Goal: Task Accomplishment & Management: Use online tool/utility

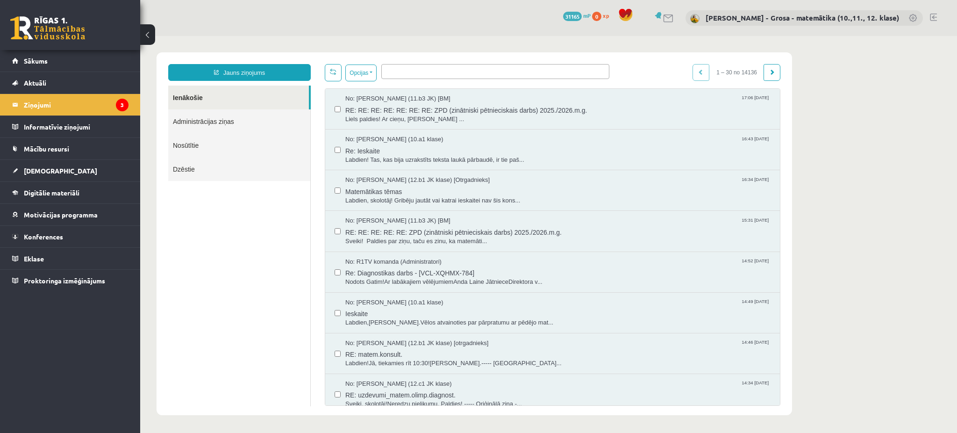
click at [204, 100] on link "Ienākošie" at bounding box center [238, 98] width 141 height 24
click at [95, 105] on legend "Ziņojumi 3" at bounding box center [76, 105] width 105 height 22
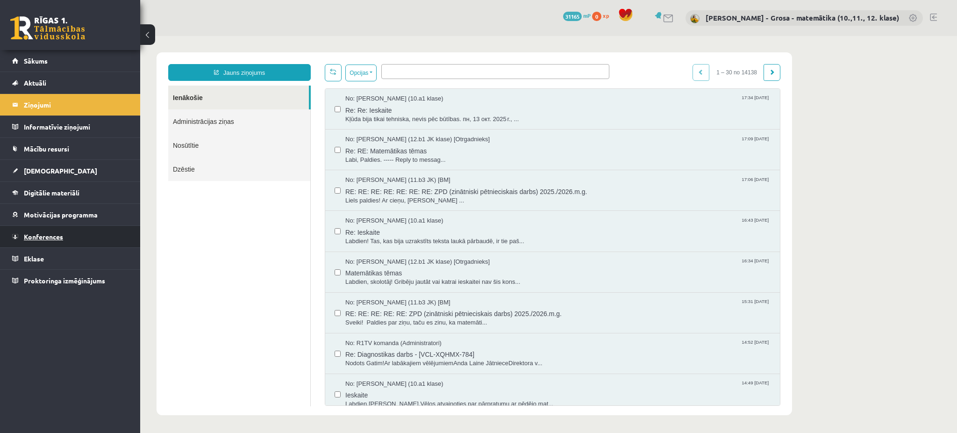
click at [49, 230] on link "Konferences" at bounding box center [70, 237] width 116 height 22
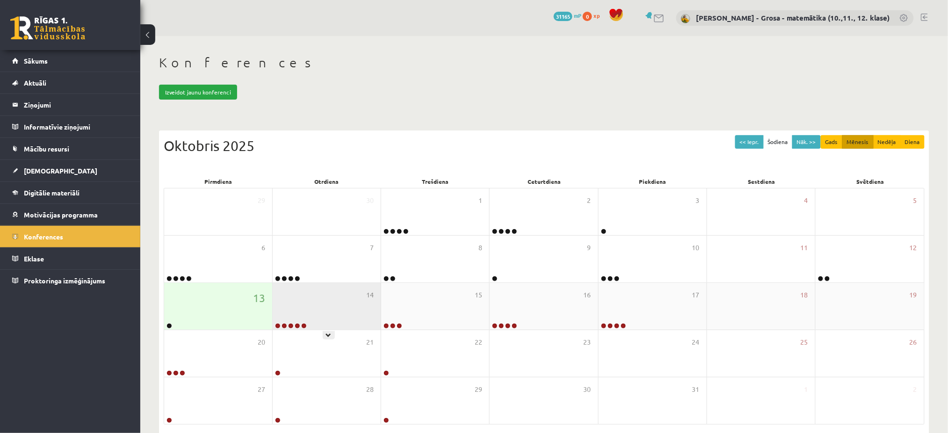
click at [364, 296] on div "14" at bounding box center [327, 306] width 108 height 47
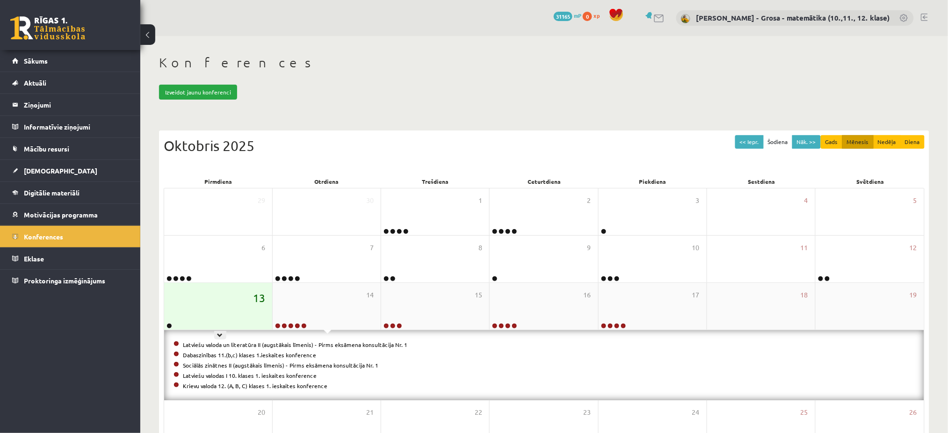
click at [263, 291] on span "13" at bounding box center [259, 298] width 12 height 16
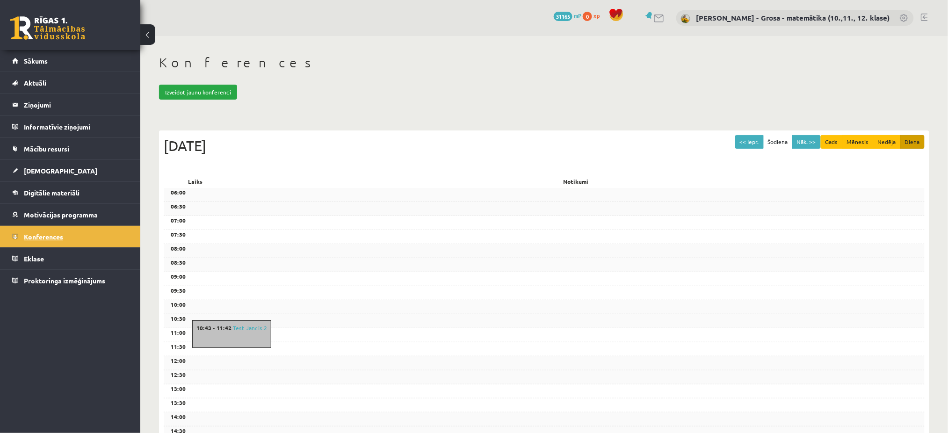
click at [62, 243] on link "Konferences" at bounding box center [70, 237] width 116 height 22
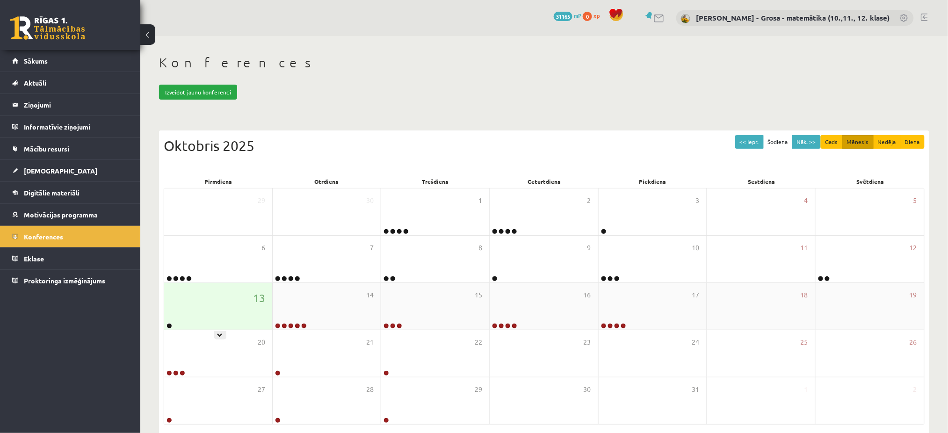
click at [202, 306] on div "13" at bounding box center [218, 306] width 108 height 47
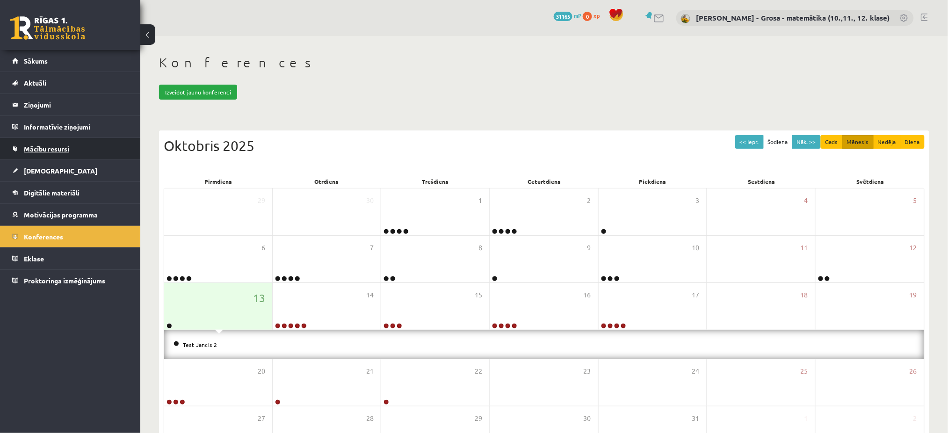
click at [50, 148] on span "Mācību resursi" at bounding box center [46, 148] width 45 height 8
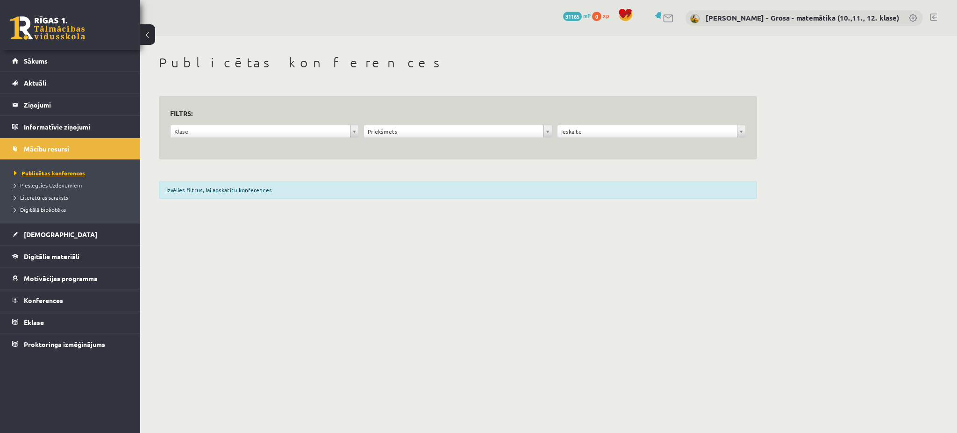
click at [63, 172] on span "Publicētas konferences" at bounding box center [49, 172] width 71 height 7
click at [307, 265] on body "0 Dāvanas 31165 mP 0 xp Laima Tukāne - Grosa - matemātika (10.,11., 12. klase) …" at bounding box center [478, 216] width 957 height 433
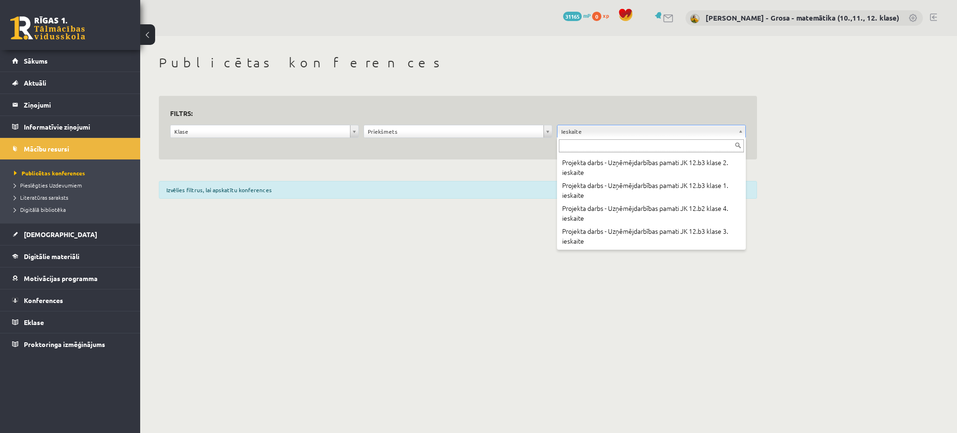
scroll to position [38995, 0]
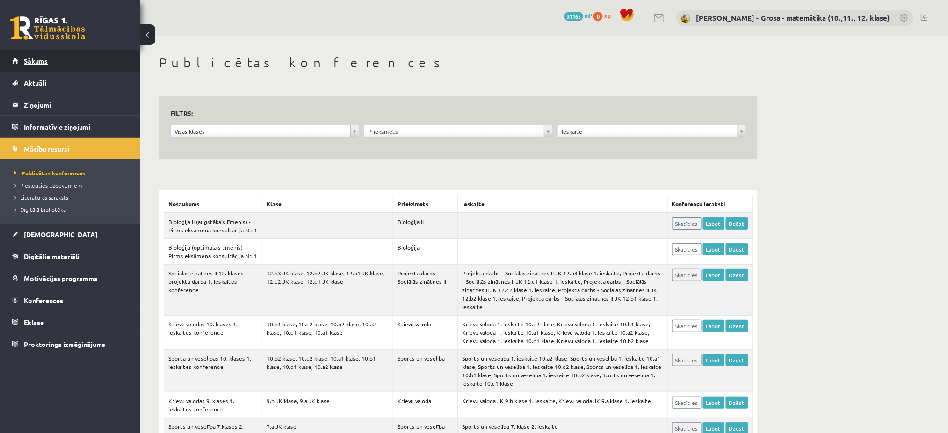
click at [24, 67] on link "Sākums" at bounding box center [70, 61] width 116 height 22
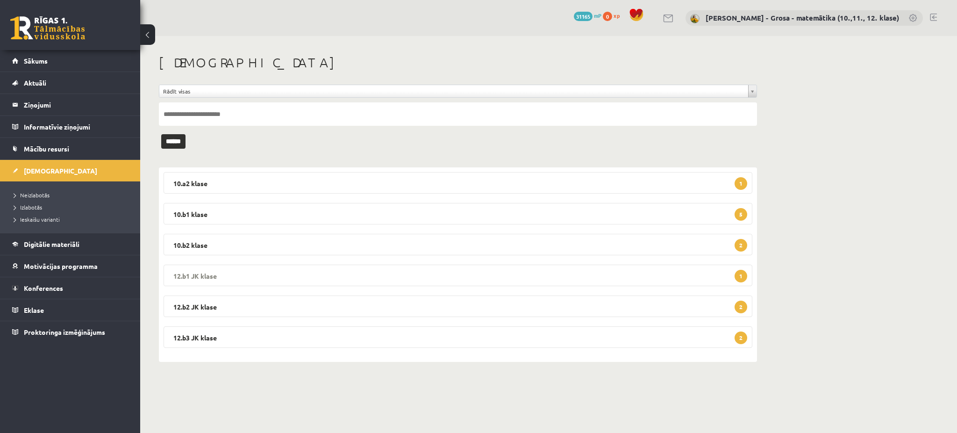
click at [197, 267] on legend "12.b1 JK klase 1" at bounding box center [458, 276] width 589 height 22
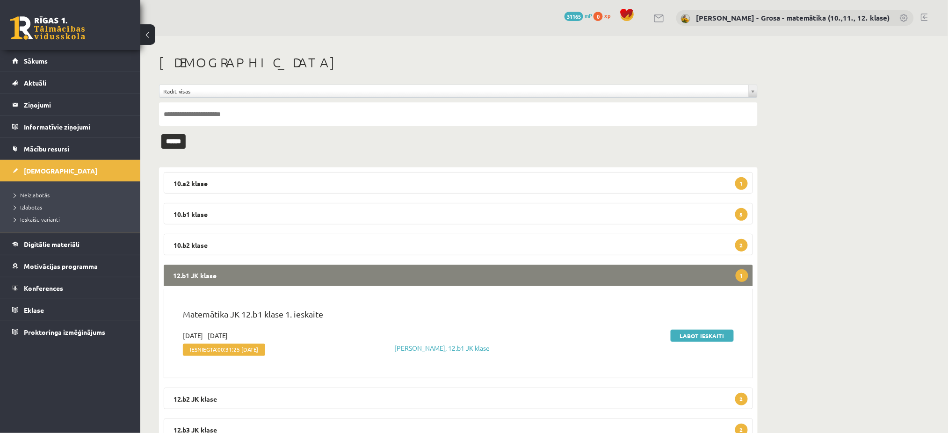
click at [197, 267] on legend "12.b1 JK klase 1" at bounding box center [458, 276] width 589 height 22
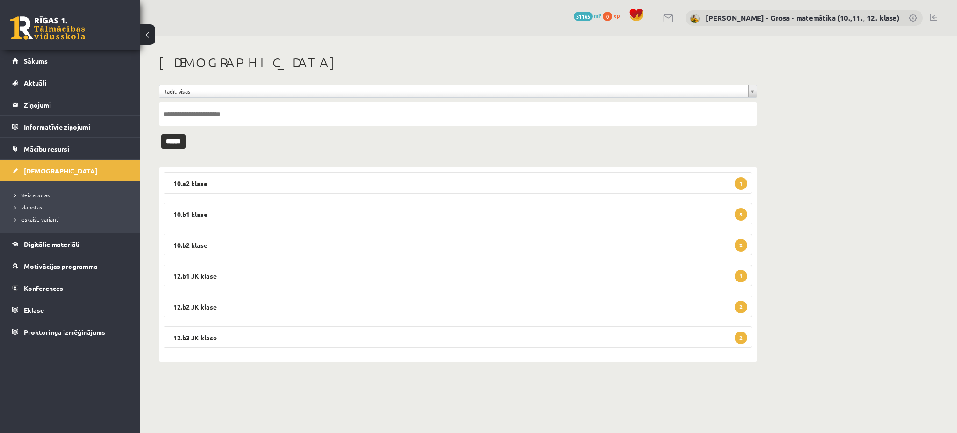
click at [244, 294] on div "10.a2 klase 1 Matemātika 3. ieskaite 10.a2 klase 2025-10-07 - 2026-02-28 Iesnie…" at bounding box center [458, 264] width 598 height 194
click at [249, 299] on legend "12.b2 JK klase 2" at bounding box center [458, 306] width 589 height 22
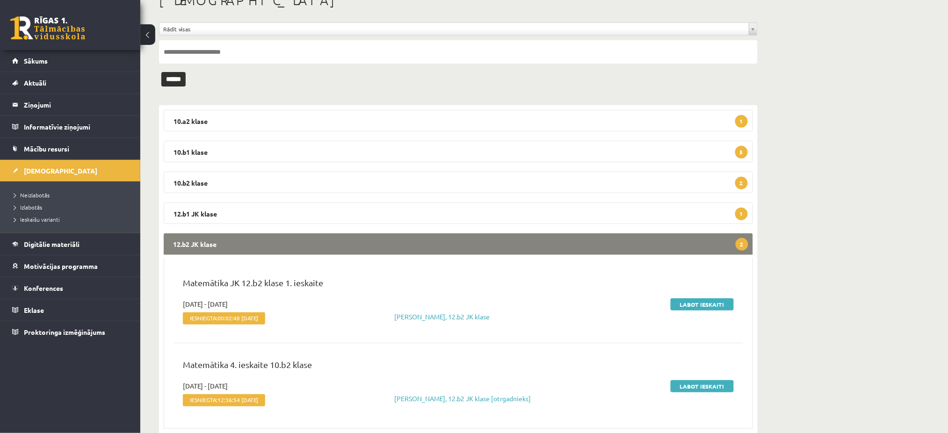
scroll to position [125, 0]
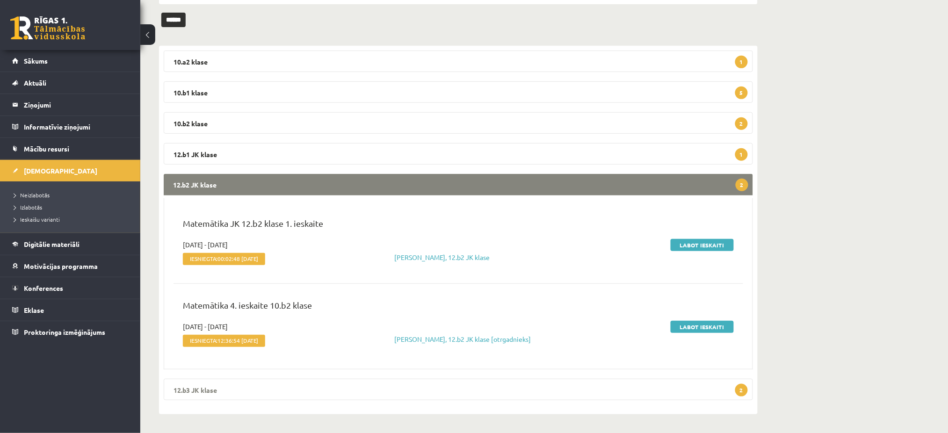
click at [320, 395] on legend "12.b3 JK klase 2" at bounding box center [458, 390] width 589 height 22
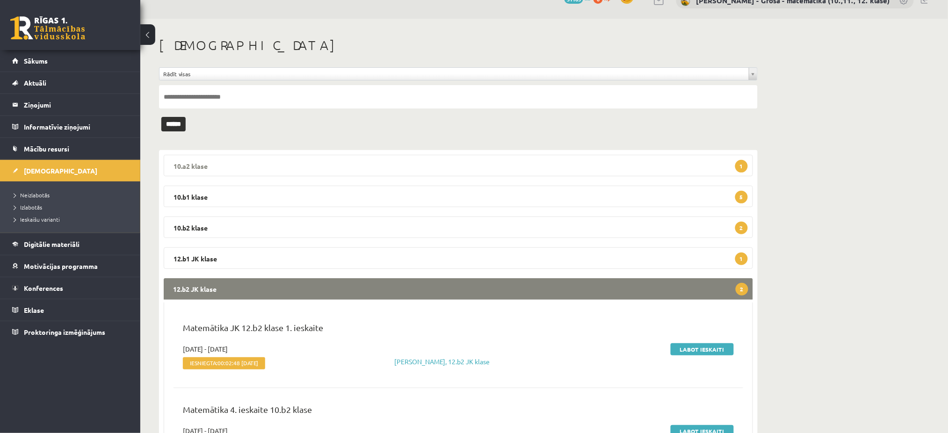
scroll to position [0, 0]
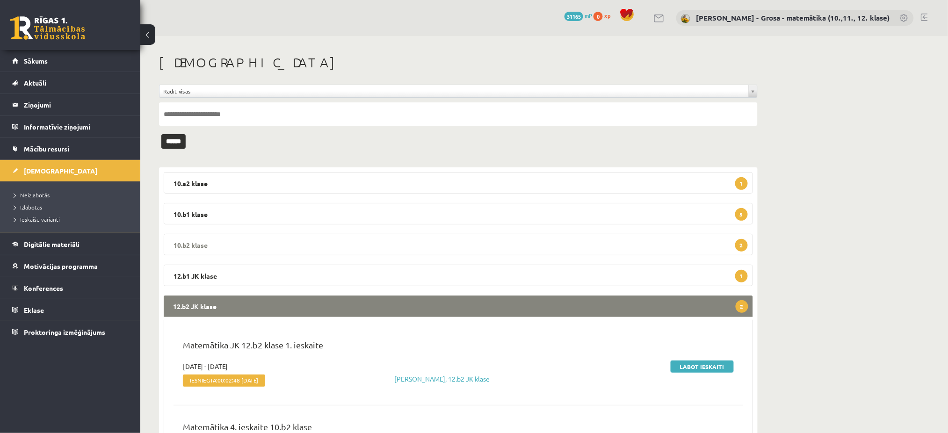
click at [246, 245] on legend "10.b2 klase 2" at bounding box center [458, 245] width 589 height 22
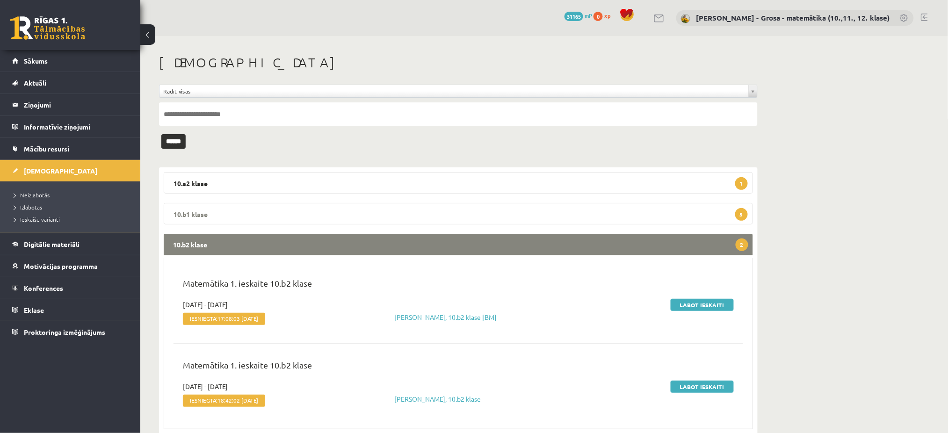
click at [252, 204] on legend "10.b1 klase 5" at bounding box center [458, 214] width 589 height 22
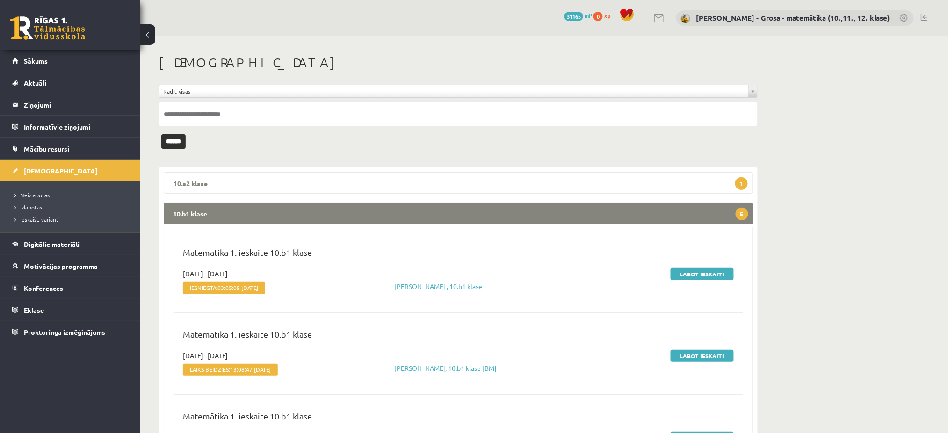
click at [313, 172] on legend "10.a2 klase 1" at bounding box center [458, 183] width 589 height 22
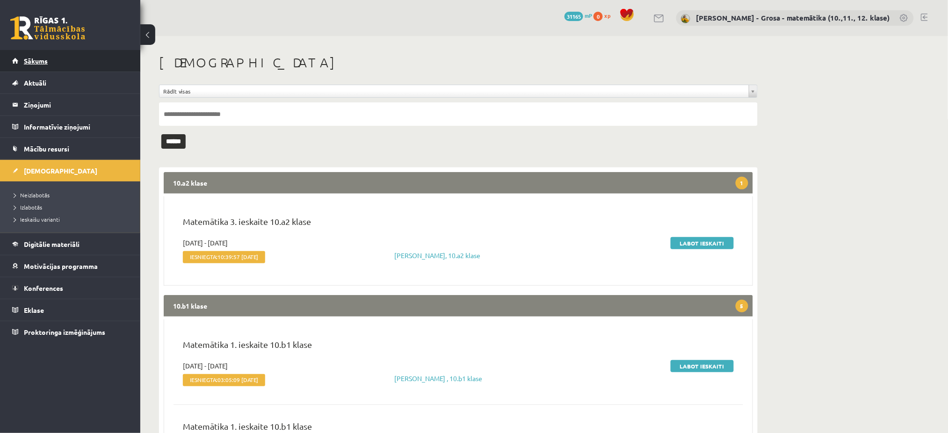
click at [68, 62] on link "Sākums" at bounding box center [70, 61] width 116 height 22
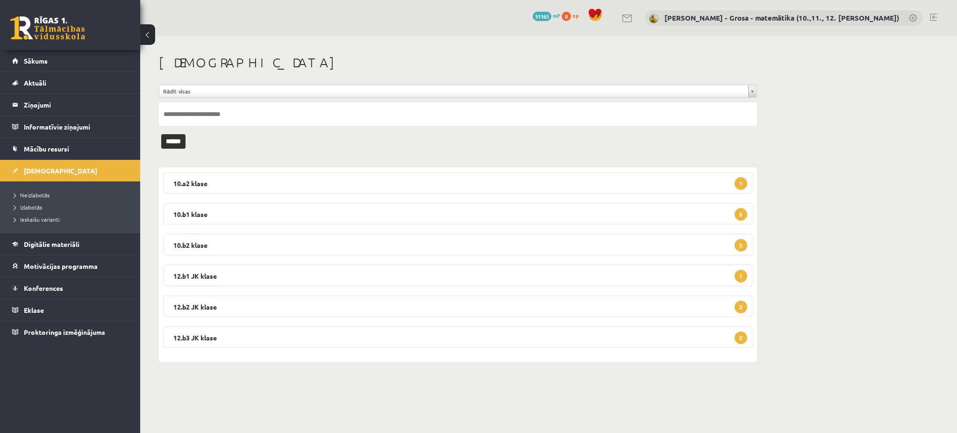
click at [28, 201] on li "Izlabotās" at bounding box center [72, 207] width 117 height 12
click at [33, 214] on li "Ieskaišu varianti" at bounding box center [72, 219] width 117 height 12
click at [35, 208] on span "Izlabotās" at bounding box center [28, 206] width 28 height 7
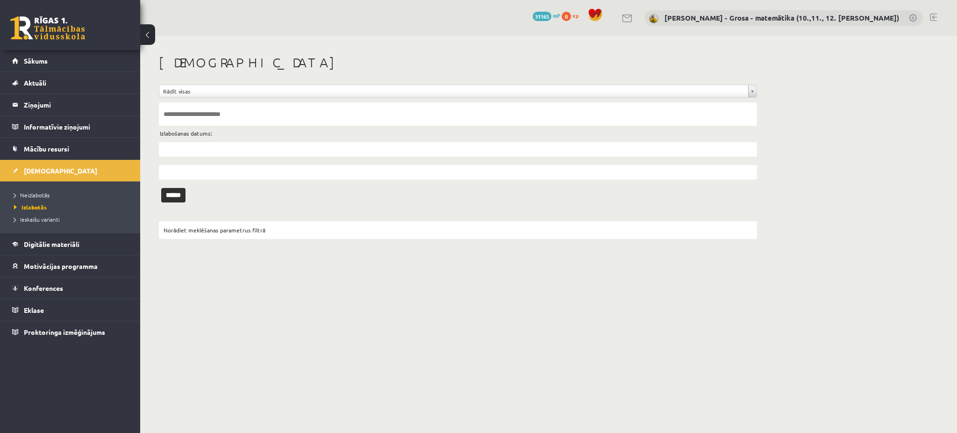
click at [250, 123] on input "text" at bounding box center [458, 113] width 598 height 23
type input "**********"
click at [161, 188] on input "******" at bounding box center [173, 195] width 24 height 14
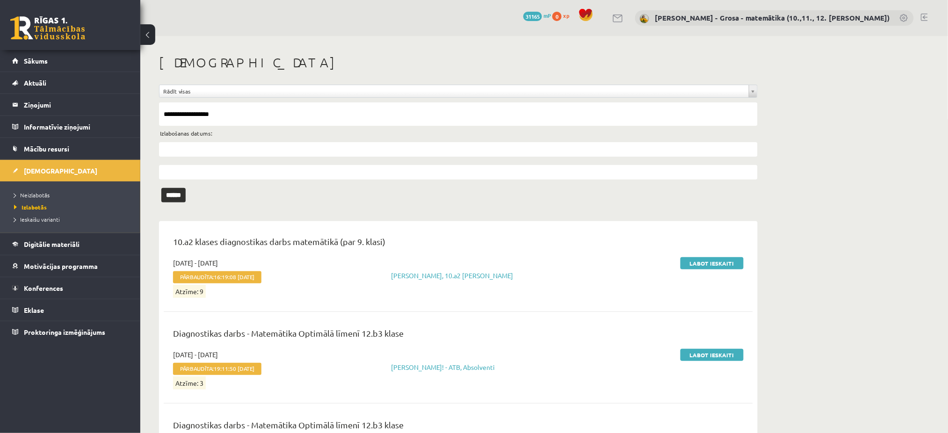
click at [193, 154] on input "text" at bounding box center [458, 149] width 598 height 14
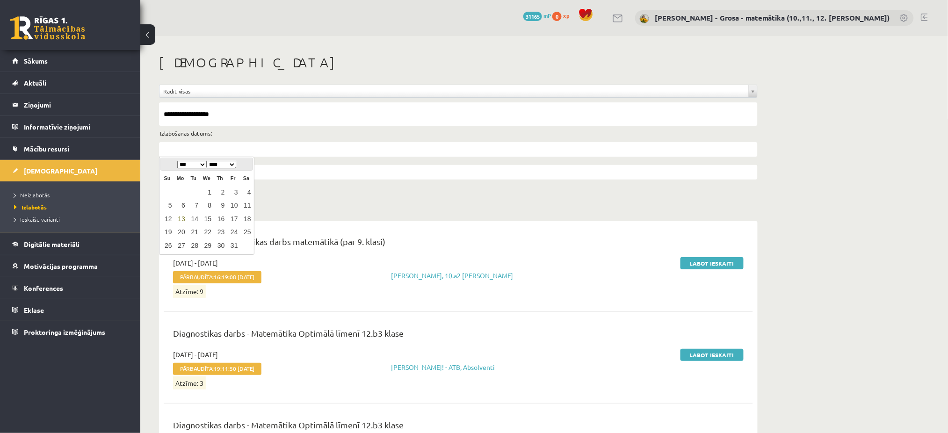
click at [206, 190] on link "1" at bounding box center [207, 192] width 12 height 13
type input "**********"
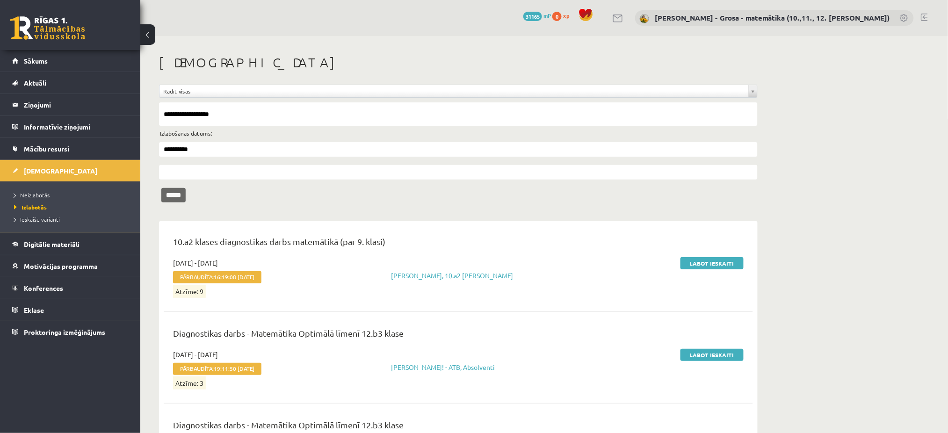
drag, startPoint x: 193, startPoint y: 204, endPoint x: 191, endPoint y: 199, distance: 5.6
click at [186, 200] on input "******" at bounding box center [173, 195] width 24 height 14
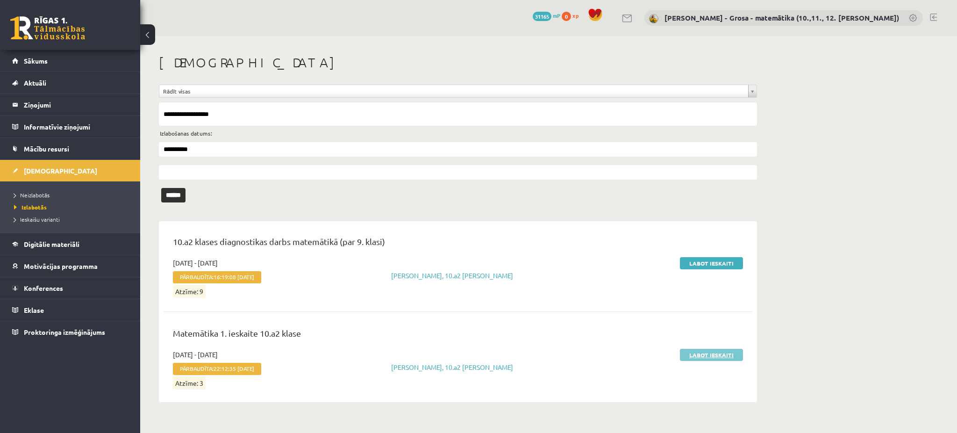
click at [711, 354] on link "Labot ieskaiti" at bounding box center [711, 355] width 63 height 12
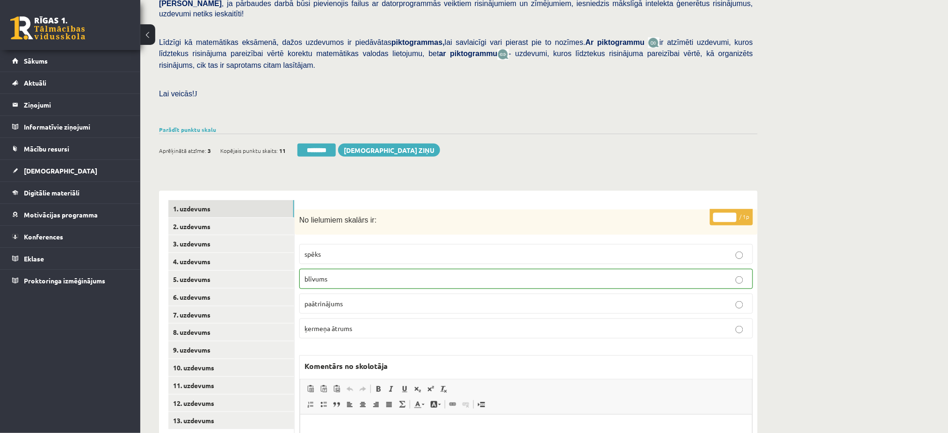
scroll to position [249, 0]
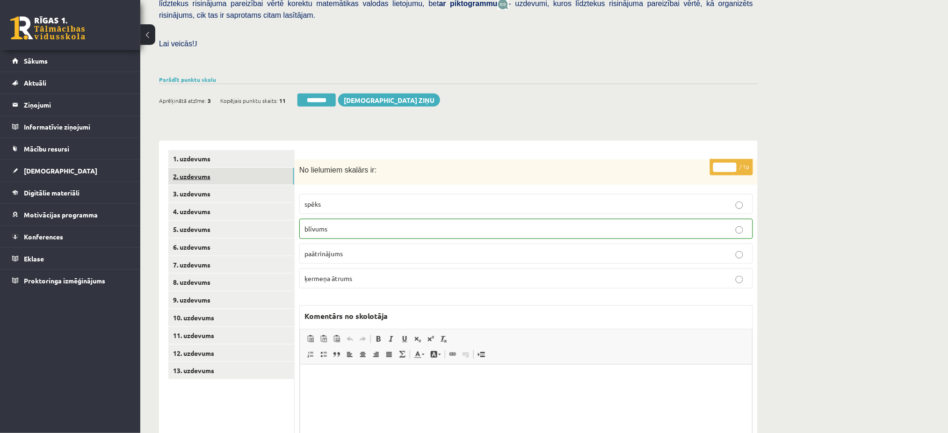
click at [275, 168] on link "2. uzdevums" at bounding box center [231, 176] width 126 height 17
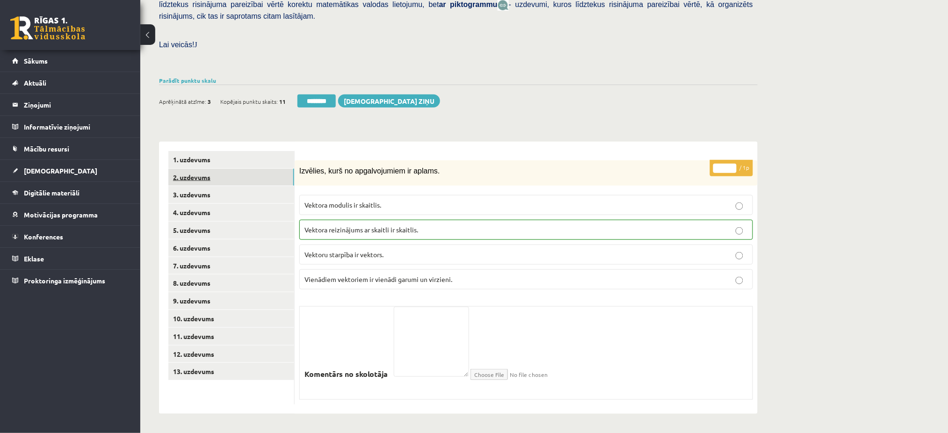
scroll to position [228, 0]
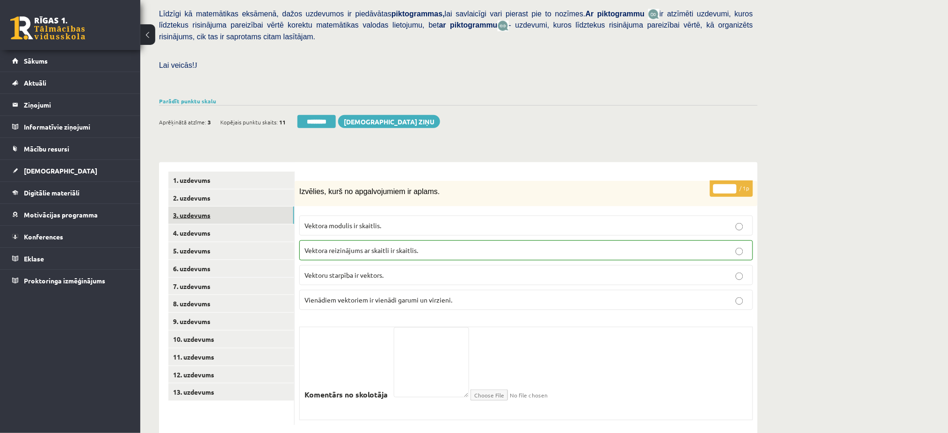
click at [259, 207] on link "3. uzdevums" at bounding box center [231, 215] width 126 height 17
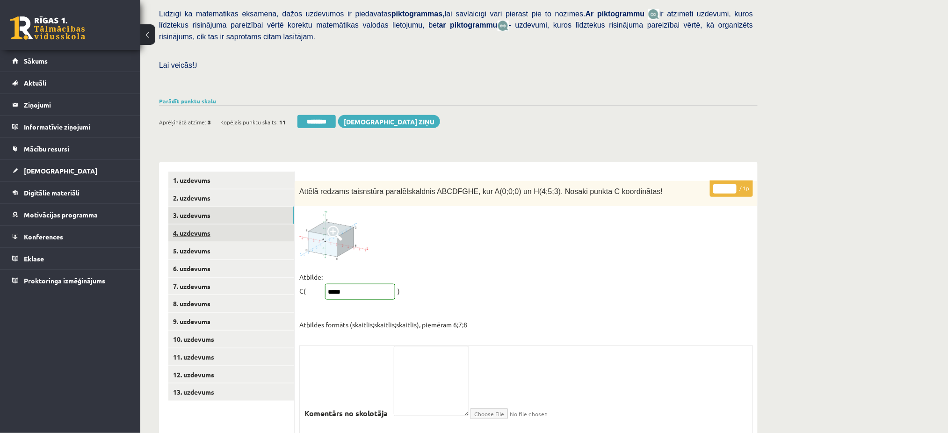
click at [256, 224] on link "4. uzdevums" at bounding box center [231, 232] width 126 height 17
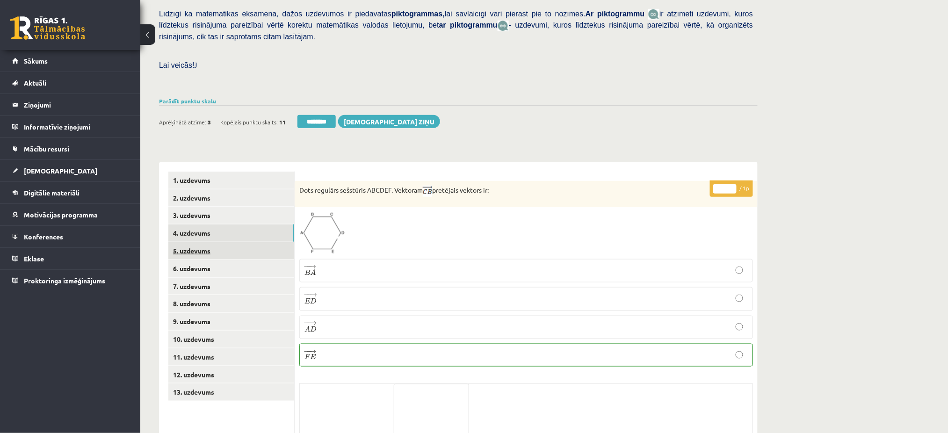
click at [255, 242] on link "5. uzdevums" at bounding box center [231, 250] width 126 height 17
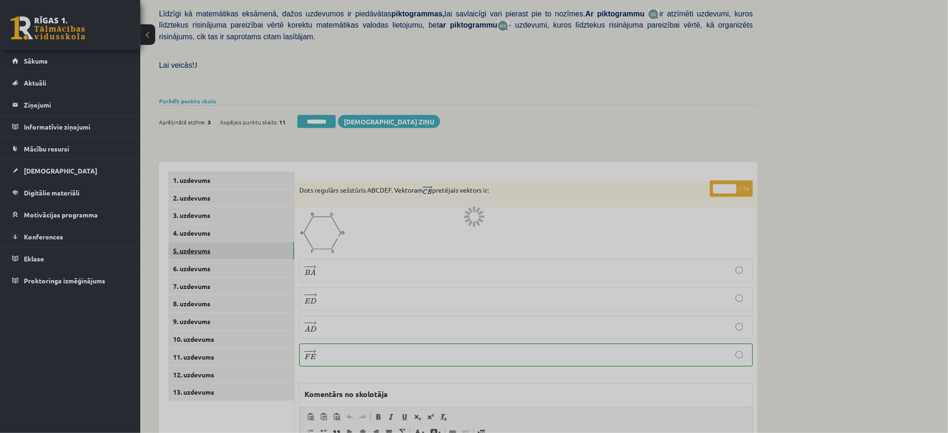
scroll to position [0, 0]
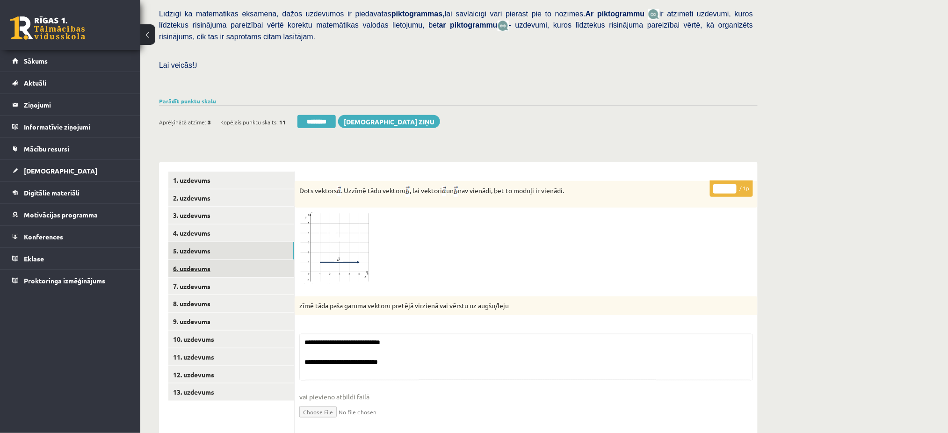
click at [252, 260] on link "6. uzdevums" at bounding box center [231, 268] width 126 height 17
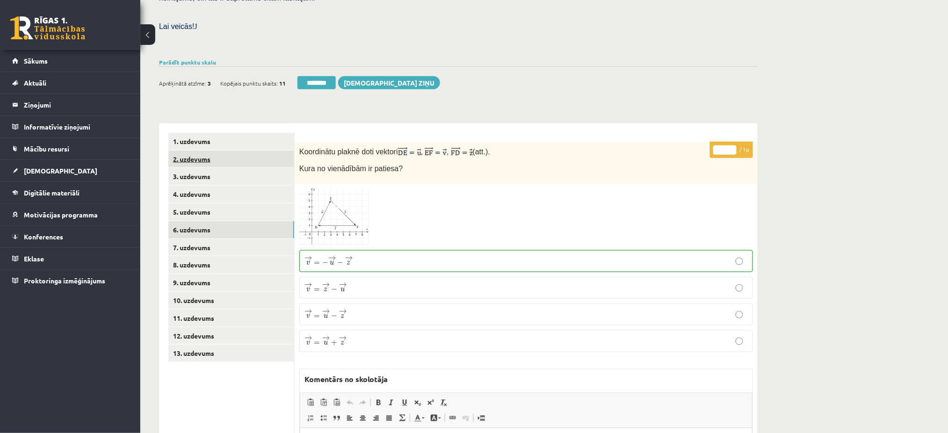
scroll to position [311, 0]
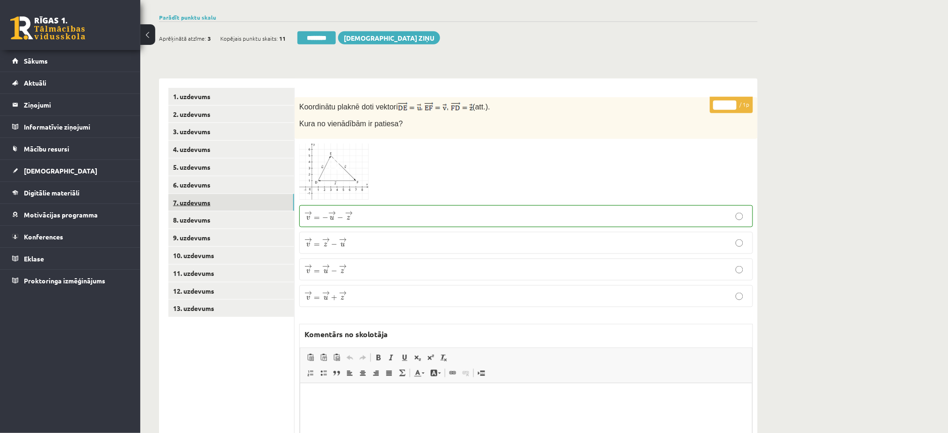
click at [261, 194] on link "7. uzdevums" at bounding box center [231, 202] width 126 height 17
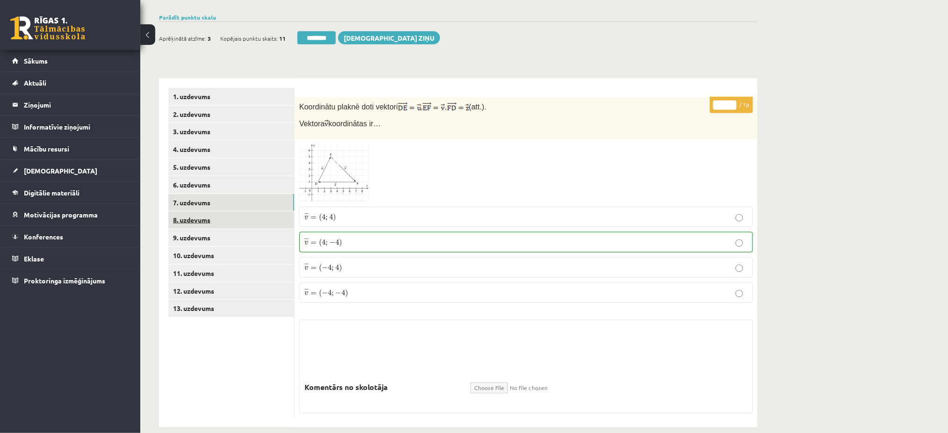
click at [244, 211] on link "8. uzdevums" at bounding box center [231, 219] width 126 height 17
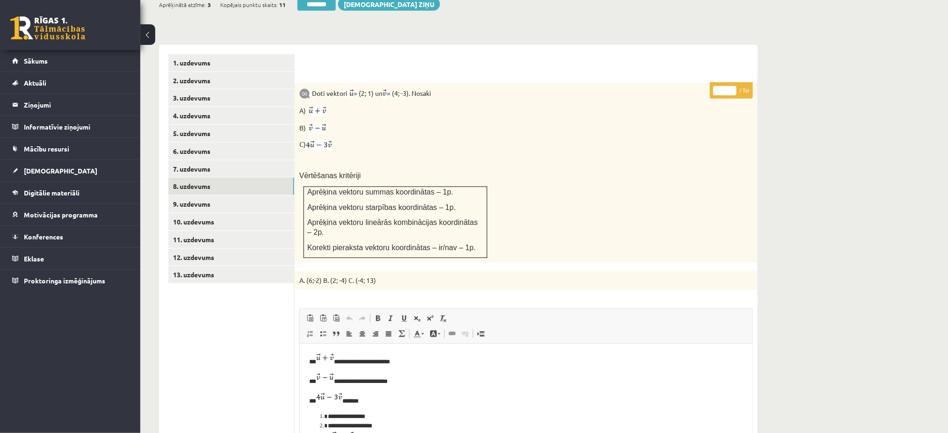
scroll to position [249, 0]
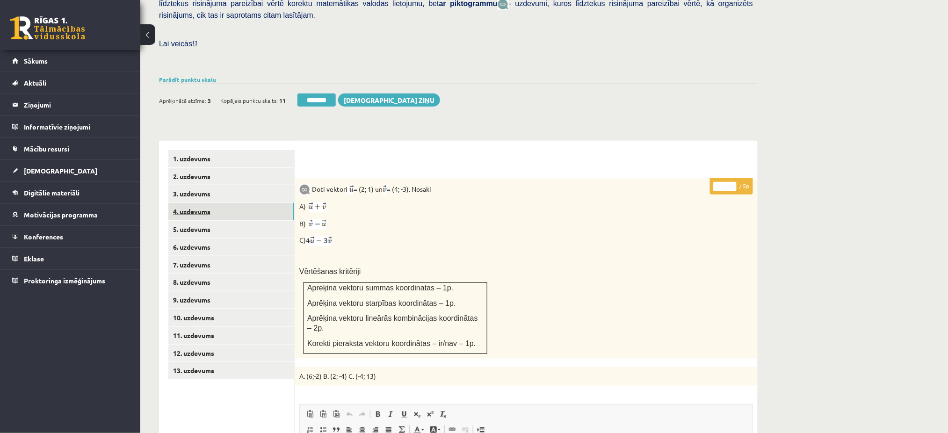
click at [259, 203] on link "4. uzdevums" at bounding box center [231, 211] width 126 height 17
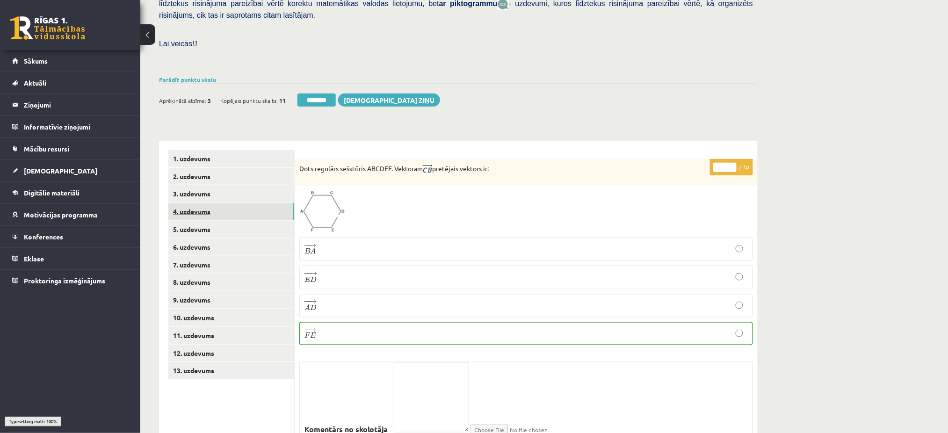
click at [255, 203] on link "4. uzdevums" at bounding box center [231, 211] width 126 height 17
click at [288, 221] on link "5. uzdevums" at bounding box center [231, 229] width 126 height 17
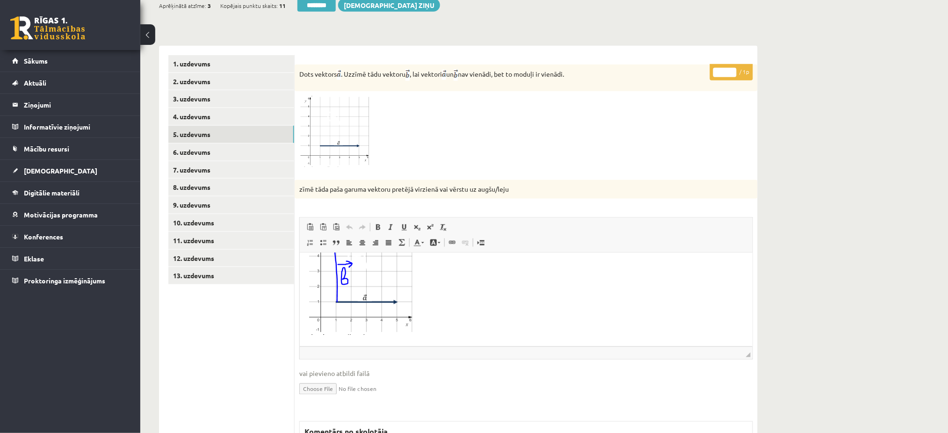
scroll to position [73, 0]
click at [187, 179] on link "8. uzdevums" at bounding box center [231, 187] width 126 height 17
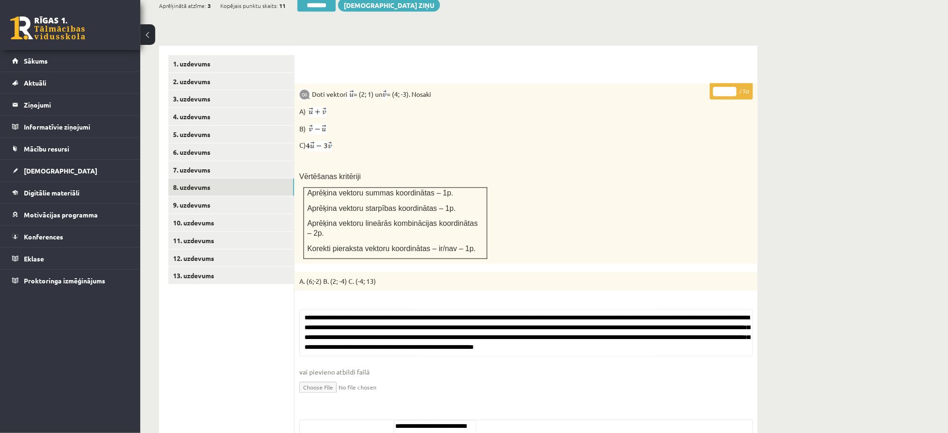
click at [215, 46] on div "1. uzdevums 2. uzdevums 3. uzdevums 4. uzdevums 5. uzdevums 6. uzdevums 7. uzde…" at bounding box center [227, 287] width 136 height 482
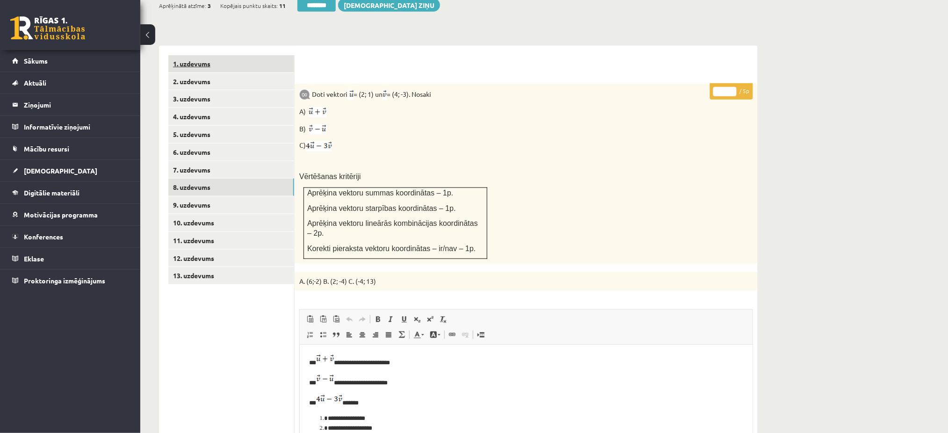
scroll to position [0, 0]
click at [212, 55] on link "1. uzdevums" at bounding box center [231, 63] width 126 height 17
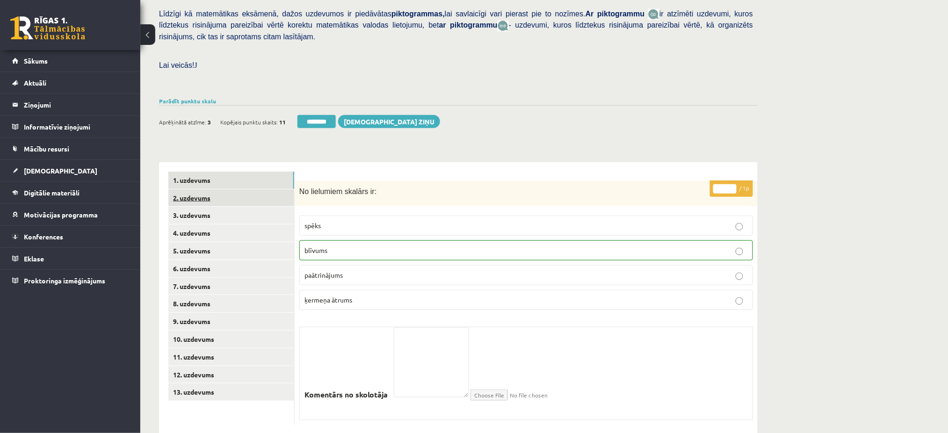
click at [208, 189] on link "2. uzdevums" at bounding box center [231, 197] width 126 height 17
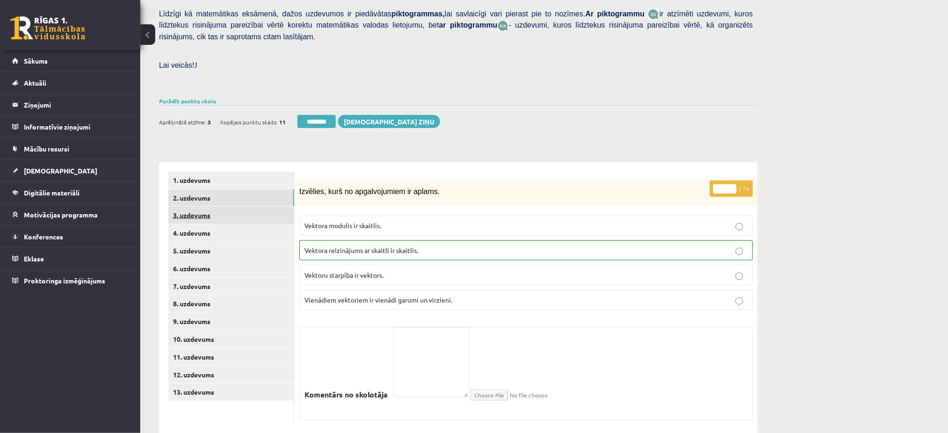
click at [209, 207] on link "3. uzdevums" at bounding box center [231, 215] width 126 height 17
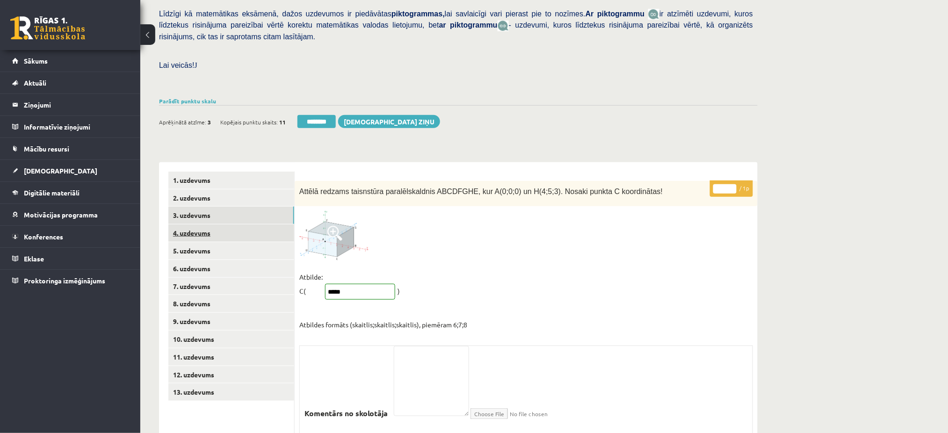
click at [207, 224] on link "4. uzdevums" at bounding box center [231, 232] width 126 height 17
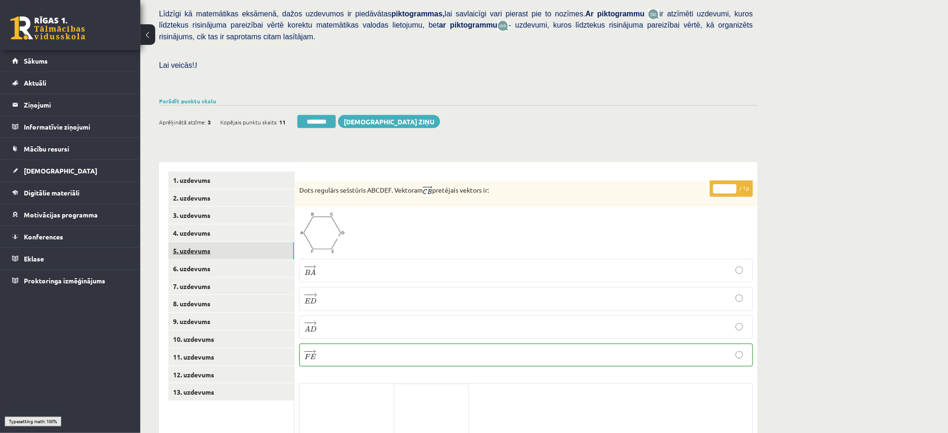
click at [205, 242] on link "5. uzdevums" at bounding box center [231, 250] width 126 height 17
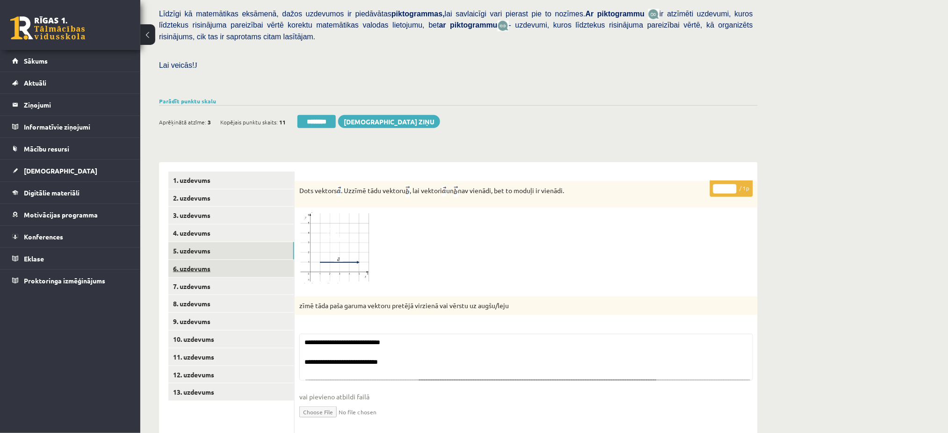
click at [199, 260] on link "6. uzdevums" at bounding box center [231, 268] width 126 height 17
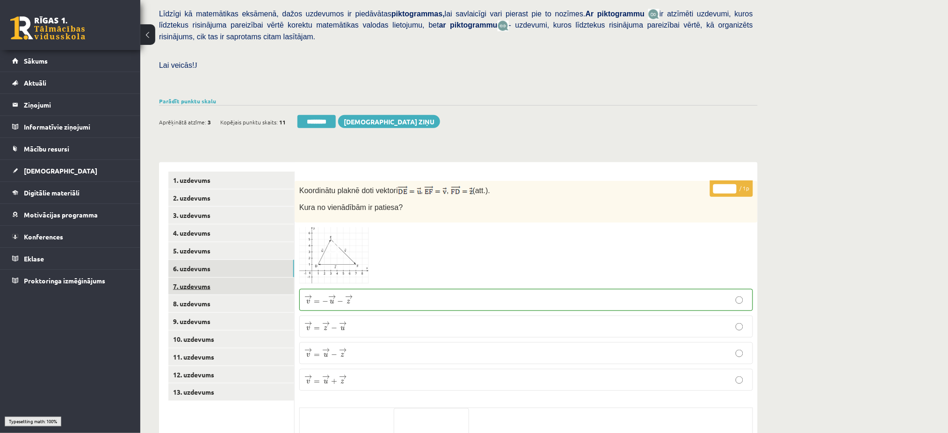
click at [195, 278] on link "7. uzdevums" at bounding box center [231, 286] width 126 height 17
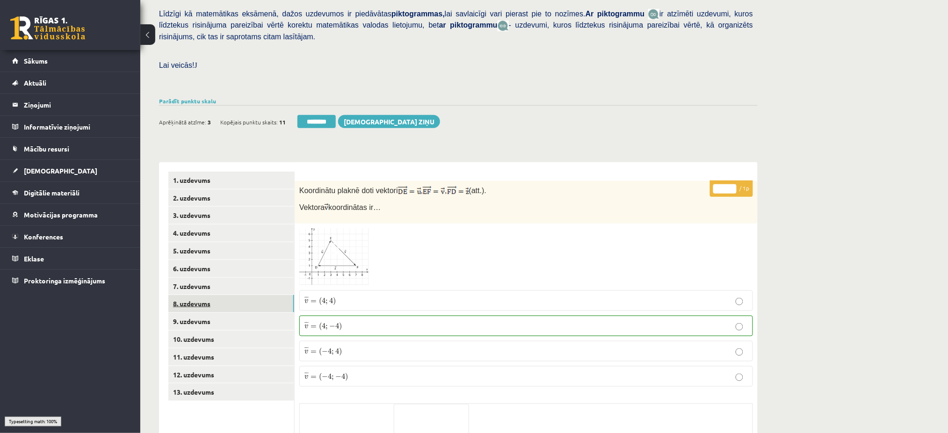
click at [189, 295] on link "8. uzdevums" at bounding box center [231, 303] width 126 height 17
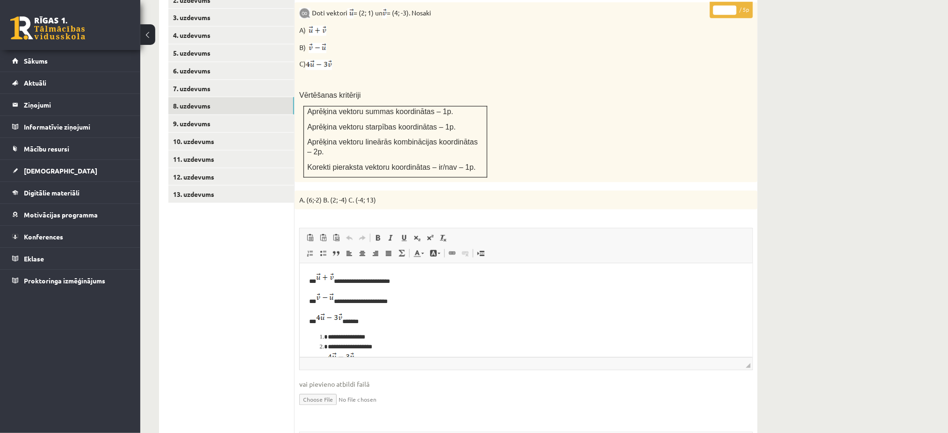
scroll to position [0, 0]
click at [204, 115] on link "9. uzdevums" at bounding box center [231, 123] width 126 height 17
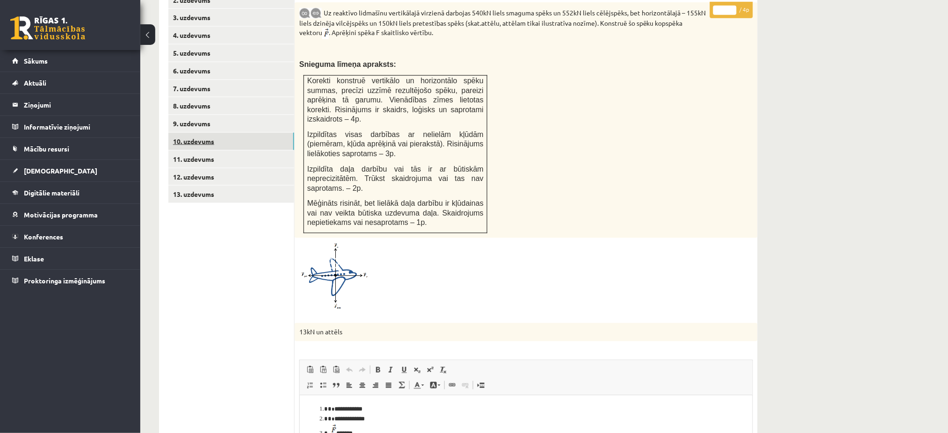
click at [218, 133] on link "10. uzdevums" at bounding box center [231, 141] width 126 height 17
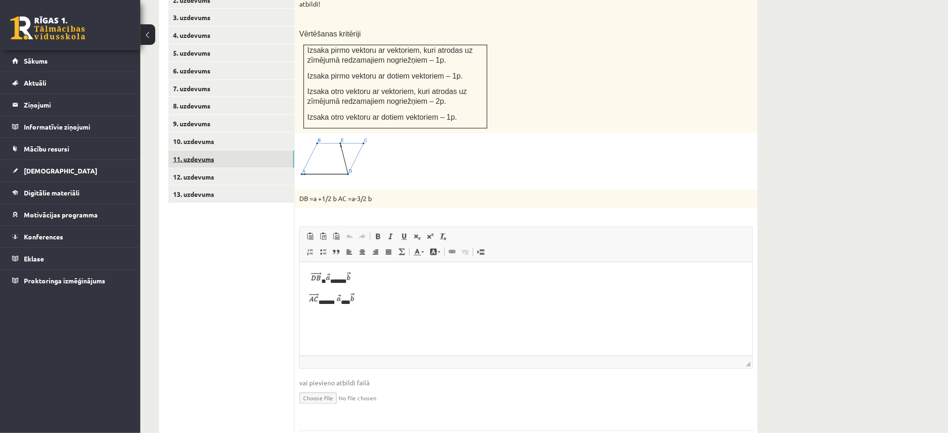
click at [262, 151] on link "11. uzdevums" at bounding box center [231, 159] width 126 height 17
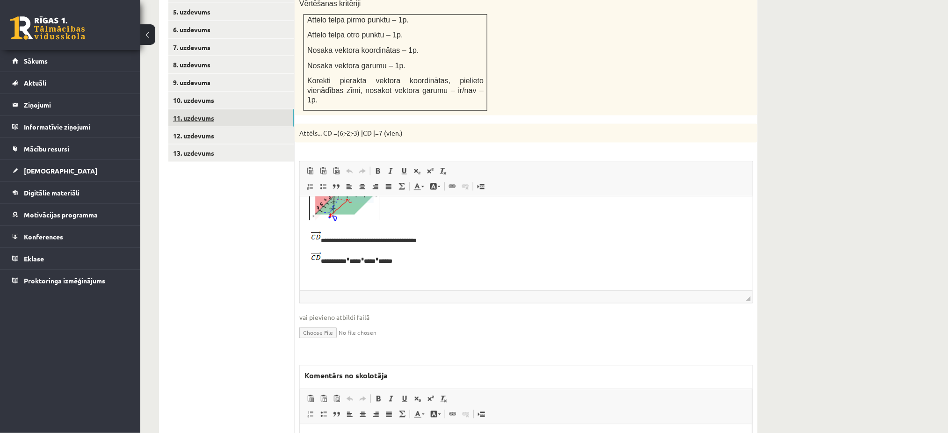
scroll to position [337, 0]
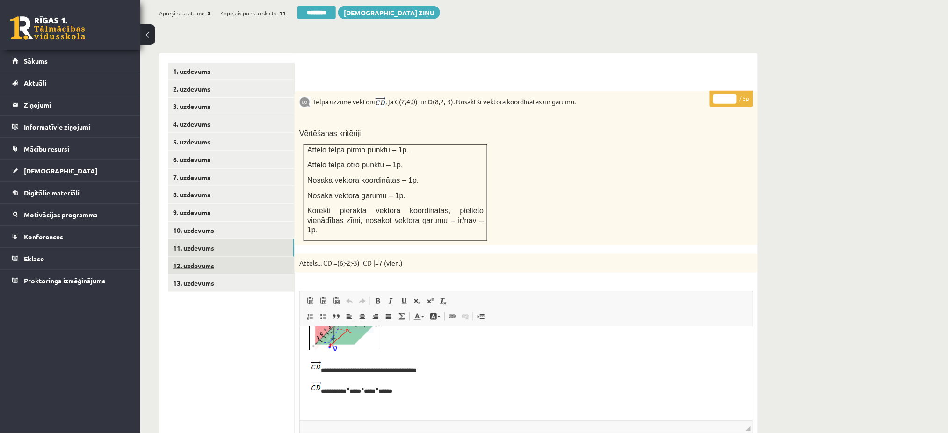
click at [261, 257] on link "12. uzdevums" at bounding box center [231, 265] width 126 height 17
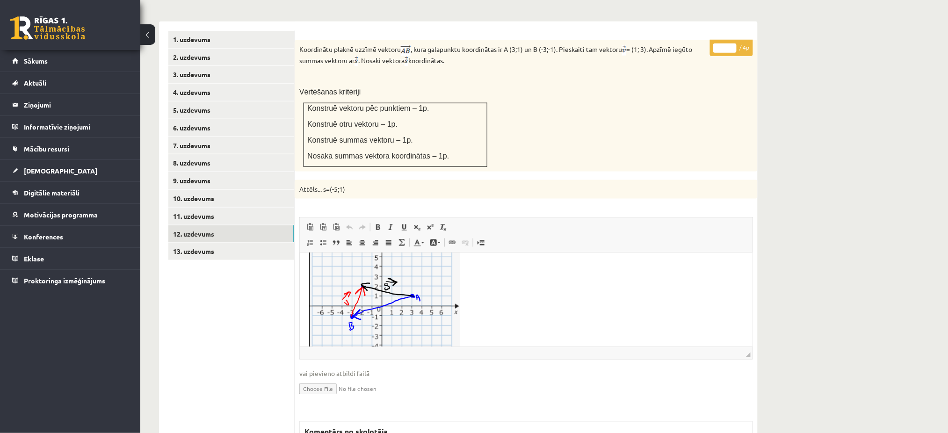
scroll to position [116, 0]
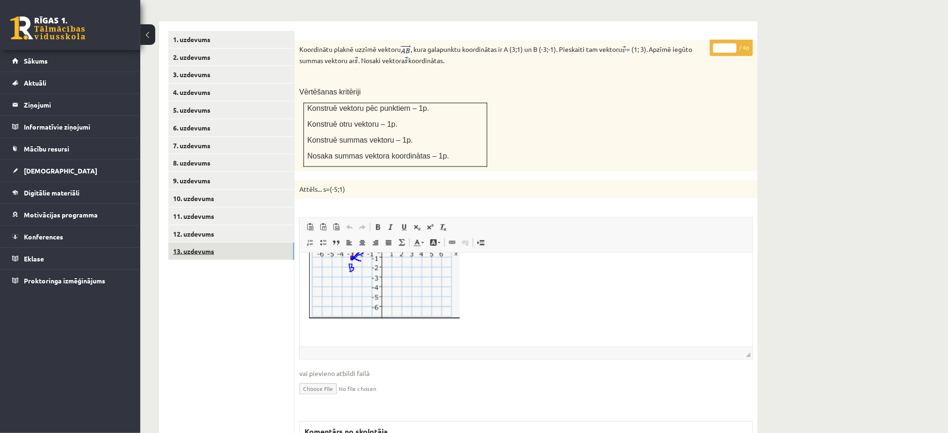
click at [269, 243] on link "13. uzdevums" at bounding box center [231, 251] width 126 height 17
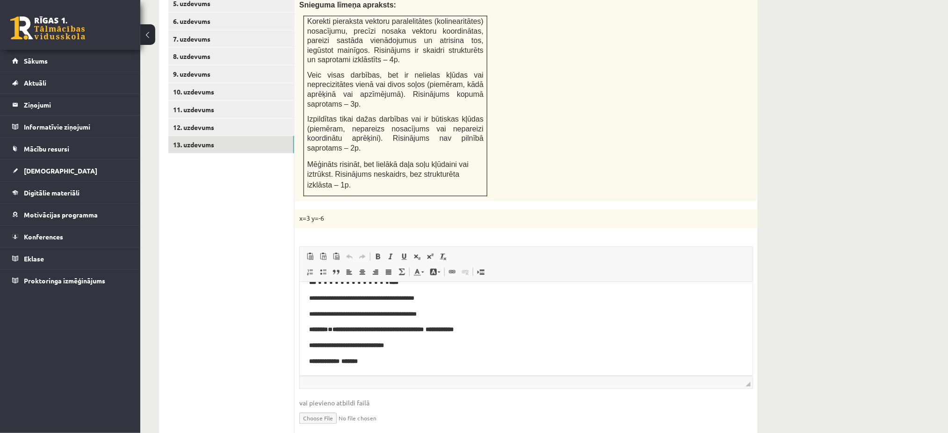
scroll to position [357, 0]
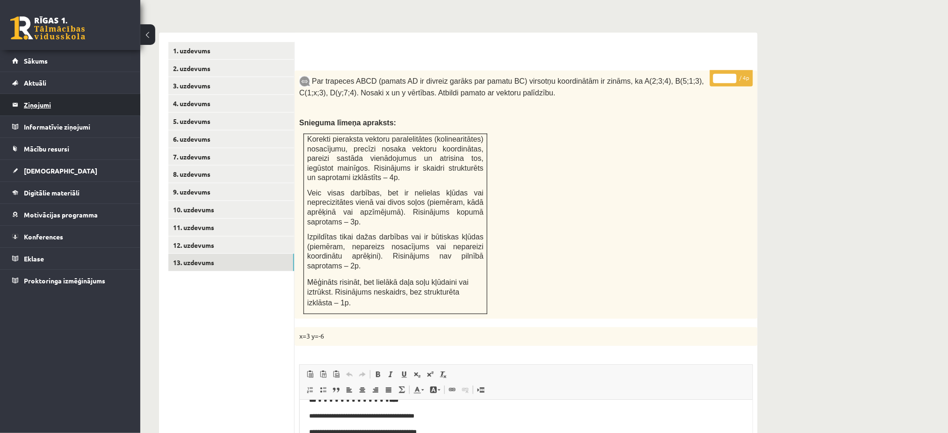
click at [46, 104] on legend "Ziņojumi 0" at bounding box center [76, 105] width 105 height 22
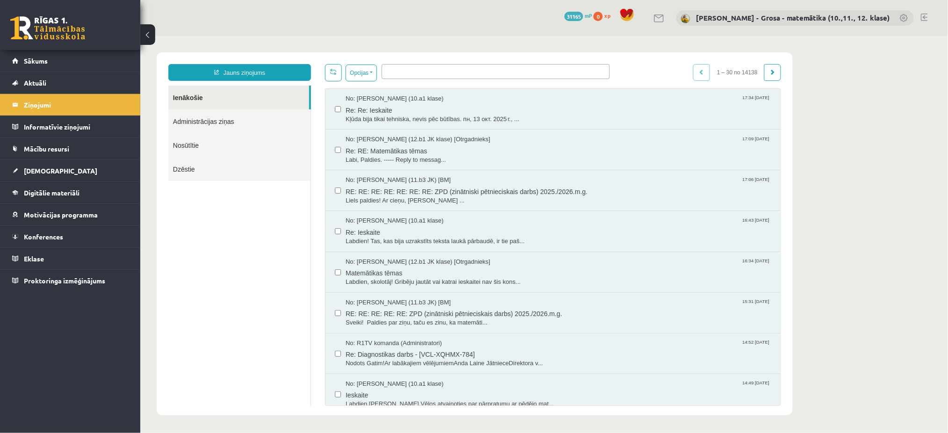
click at [224, 101] on link "Ienākošie" at bounding box center [238, 97] width 141 height 24
click at [50, 161] on link "[DEMOGRAPHIC_DATA]" at bounding box center [70, 171] width 116 height 22
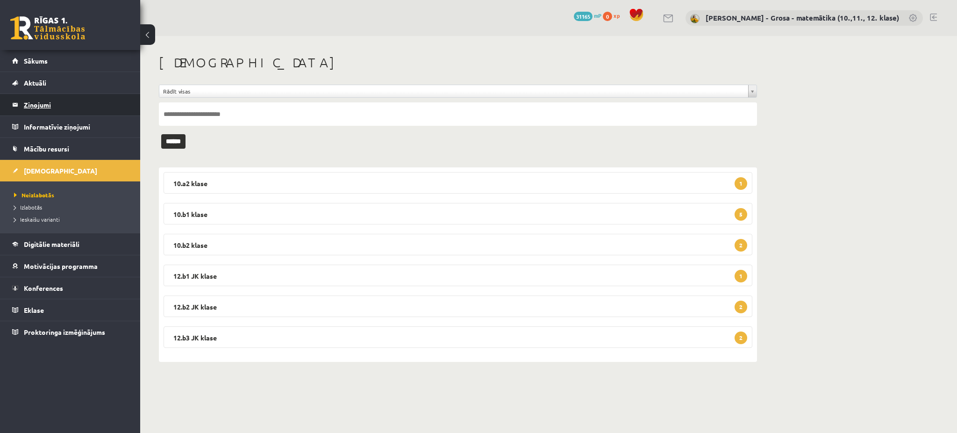
click at [73, 97] on legend "Ziņojumi 0" at bounding box center [76, 105] width 105 height 22
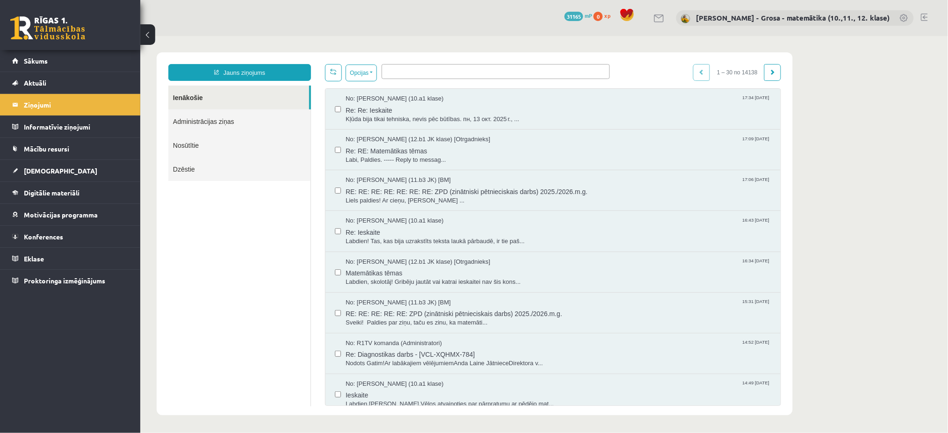
click at [178, 151] on link "Nosūtītie" at bounding box center [239, 145] width 142 height 24
click at [180, 146] on link "Nosūtītie" at bounding box center [239, 145] width 142 height 24
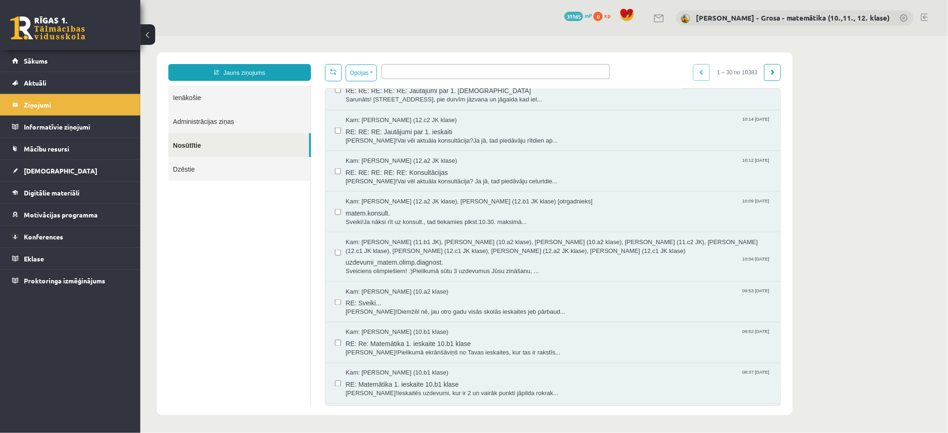
scroll to position [436, 0]
click at [422, 196] on span "Kam: [PERSON_NAME] (12.a2 JK klase), [PERSON_NAME] (12.b1 JK klase) [otrgadniek…" at bounding box center [468, 200] width 247 height 9
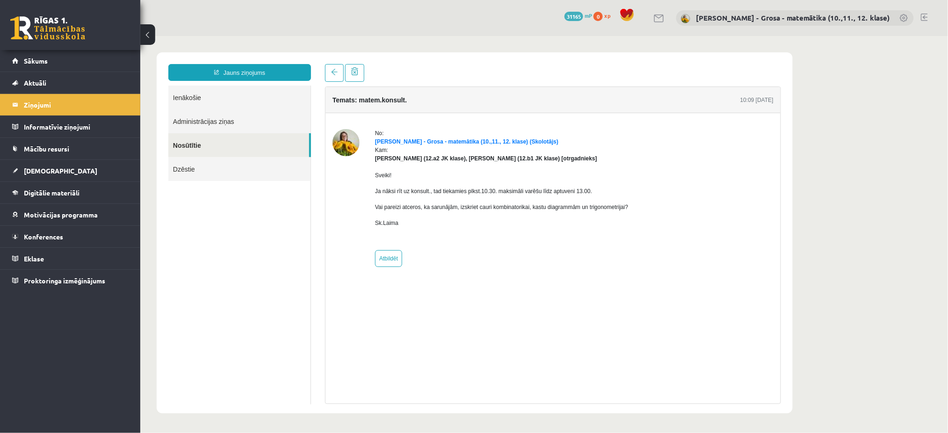
scroll to position [0, 0]
click at [330, 74] on link at bounding box center [333, 73] width 19 height 18
click at [194, 94] on link "Ienākošie" at bounding box center [239, 97] width 142 height 24
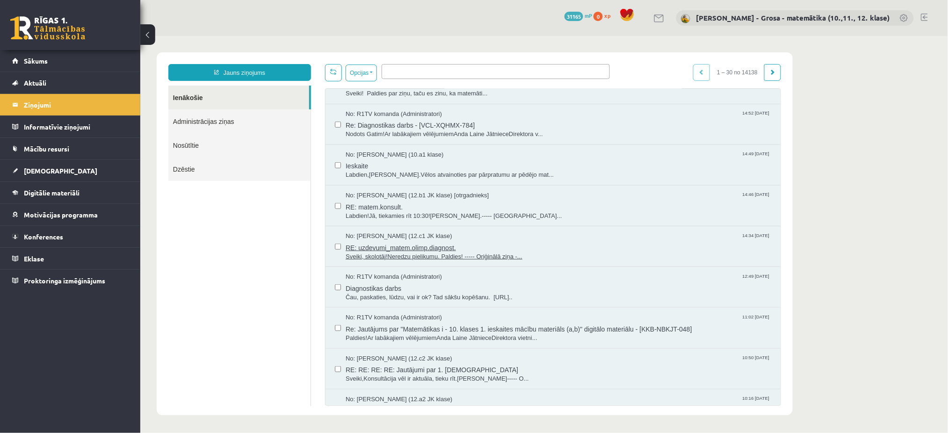
scroll to position [311, 0]
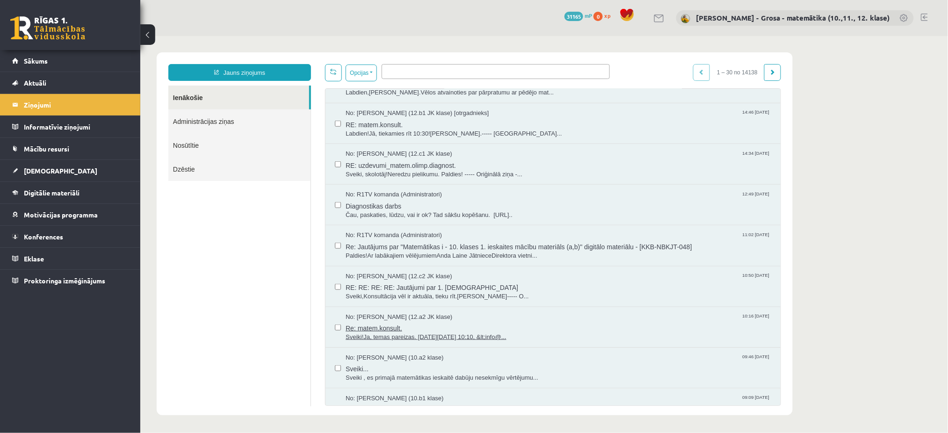
click at [439, 336] on span "Sveiki!Ja, temas pareizas. [DATE][DATE] 10:10, &lt;info@..." at bounding box center [557, 336] width 425 height 9
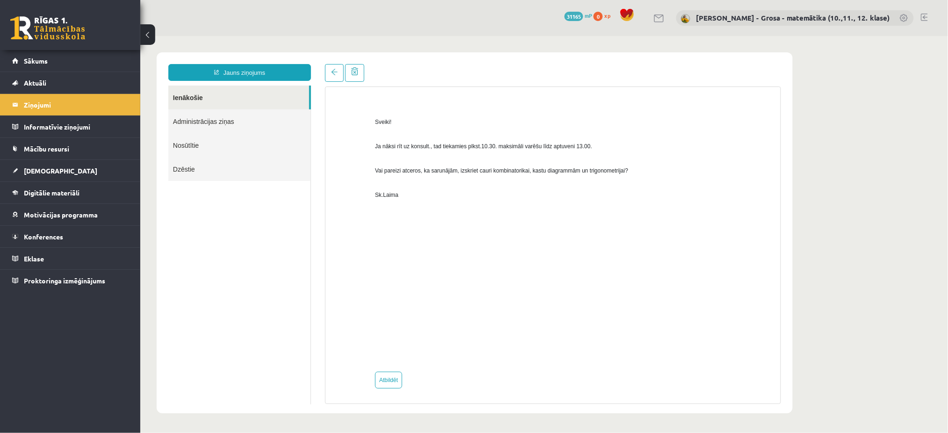
scroll to position [0, 0]
